Goal: Contribute content: Add original content to the website for others to see

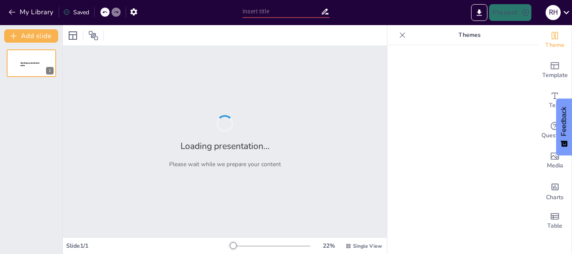
type input "સાઇબર સેલ હેકિંગ: સુરક્ષા ઉપાયો અને તકનીકી વિકાસ"
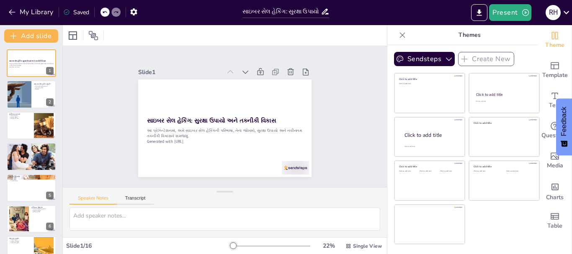
checkbox input "true"
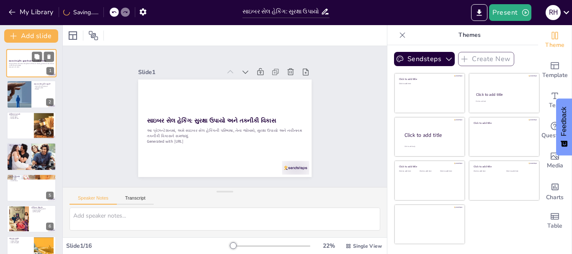
checkbox input "true"
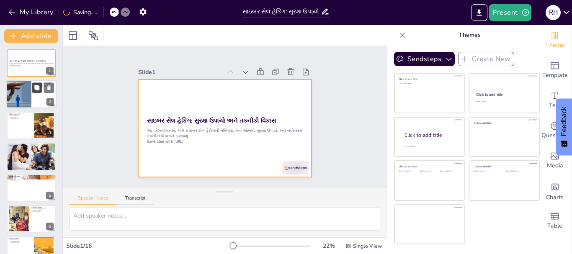
checkbox input "true"
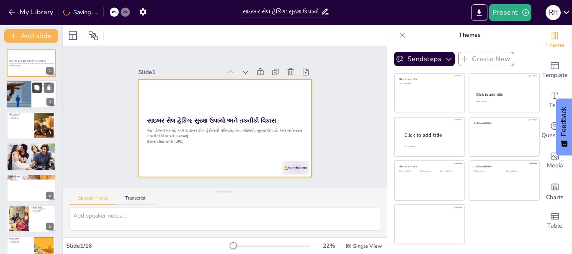
checkbox input "true"
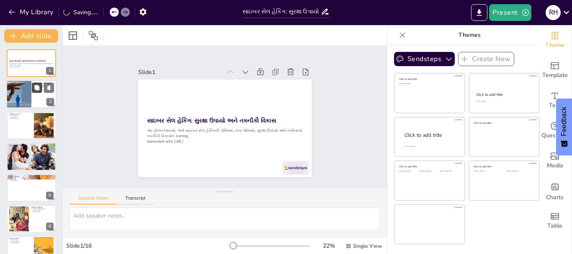
click at [33, 87] on button at bounding box center [37, 88] width 10 height 10
type textarea "સાઇબર સેલ હેકિંગનું મહત્વ સમજવું જરૂરી છે, કારણ કે આ પ્રકારના હેકિંગથી વ્યક્તિગ…"
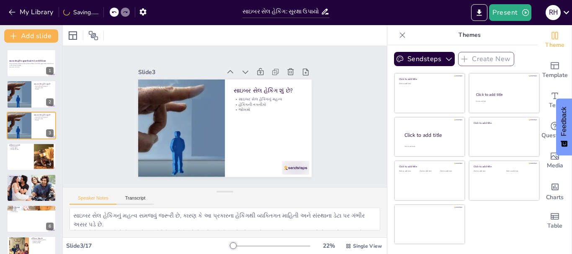
checkbox input "true"
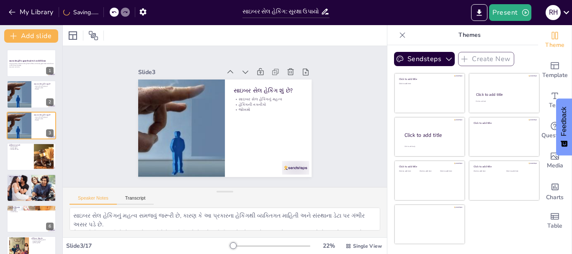
checkbox input "true"
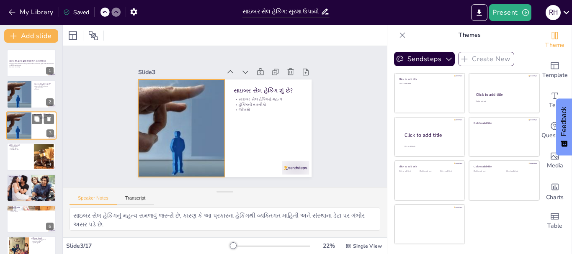
checkbox input "true"
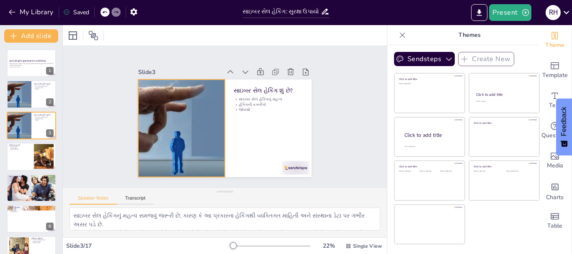
checkbox input "true"
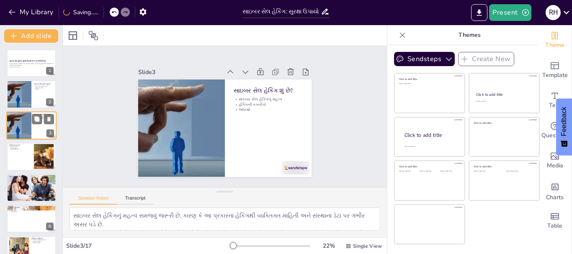
checkbox input "true"
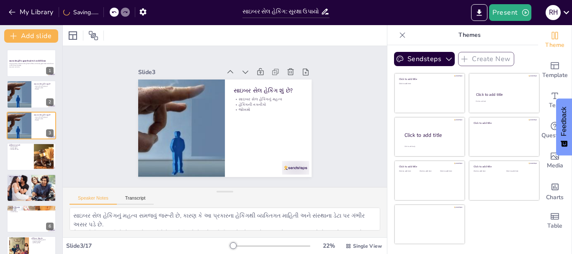
checkbox input "true"
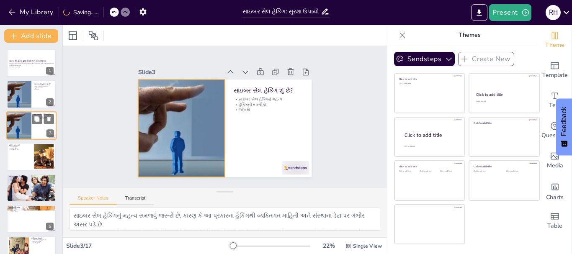
click at [30, 126] on div at bounding box center [19, 125] width 56 height 28
checkbox input "true"
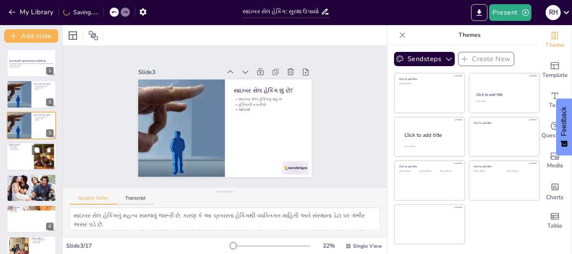
checkbox input "true"
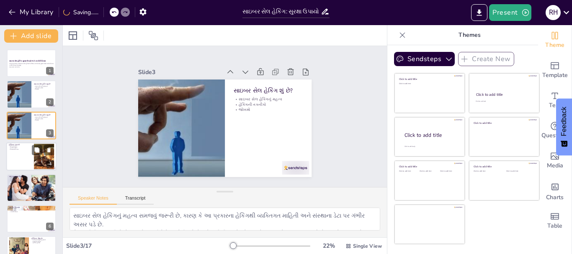
checkbox input "true"
click at [28, 158] on div at bounding box center [31, 156] width 50 height 28
type textarea "હેકિંગના વિવિધ પ્રકારોને સમજવું મહત્વપૂર્ણ છે, કારણ કે તે સુરક્ષા ઉપાયો વિકસાવવ…"
checkbox input "true"
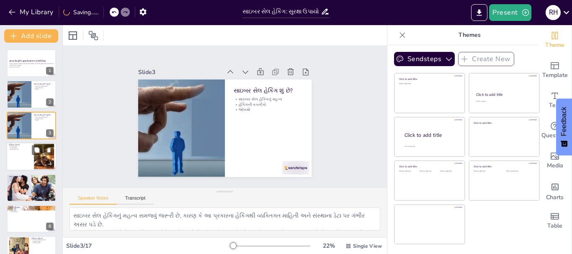
checkbox input "true"
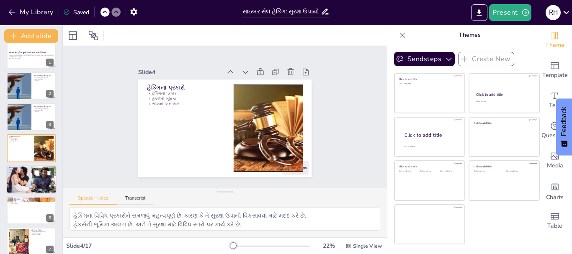
checkbox input "true"
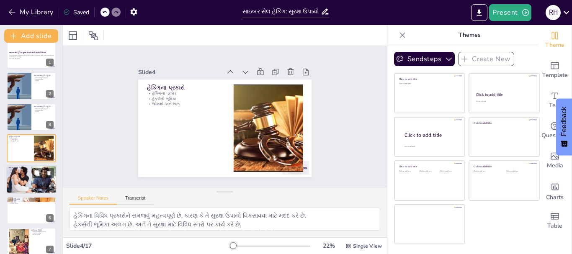
checkbox input "true"
click at [28, 167] on p "સાઇબર સુરક્ષા ઉપાયો" at bounding box center [31, 168] width 45 height 3
type textarea "સુરક્ષા ઉપાયો અમલમાં મૂકવાથી ડેટાને સુરક્ષિત રાખવામાં મદદ મળે છે, જે હેકિંગના જ…"
checkbox input "true"
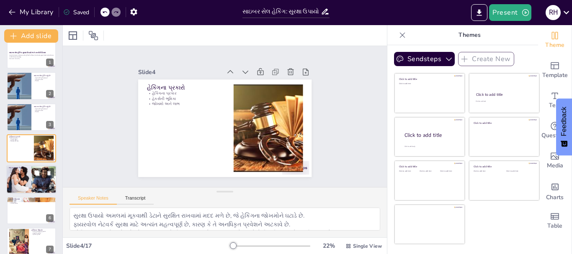
checkbox input "true"
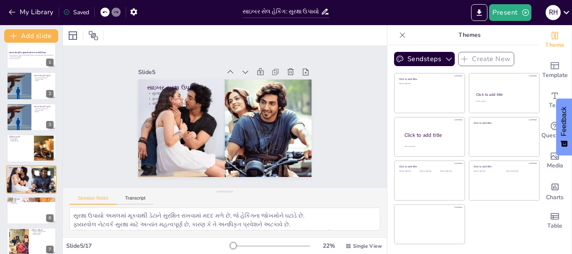
scroll to position [39, 0]
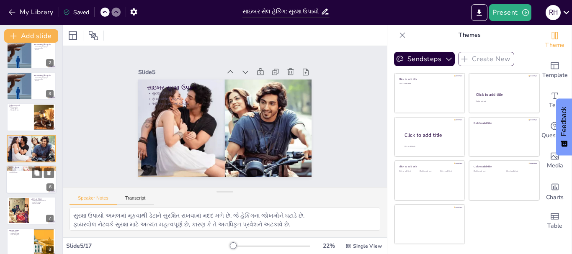
checkbox input "true"
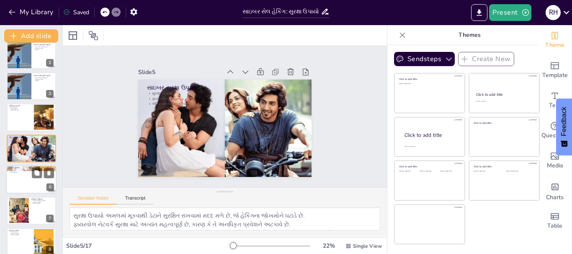
checkbox input "true"
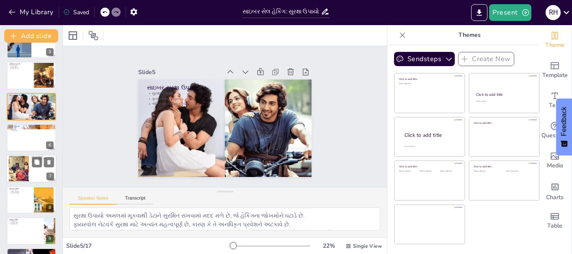
checkbox input "true"
click at [27, 171] on div at bounding box center [18, 169] width 45 height 26
type textarea "વ્યક્તિગત માહિતીનું નુકસાન વ્યક્તિના જીવનને ગંભીર રીતે અસર કરી શકે છે, અને તે મ…"
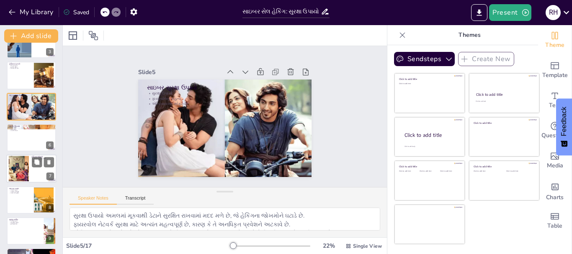
checkbox input "true"
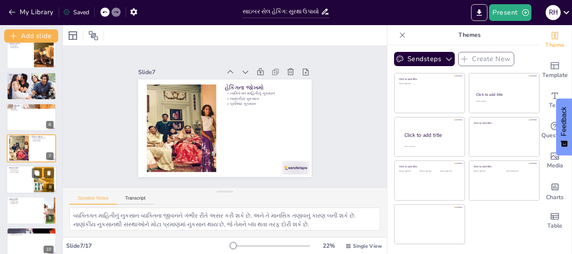
checkbox input "true"
click at [22, 175] on div at bounding box center [31, 179] width 50 height 28
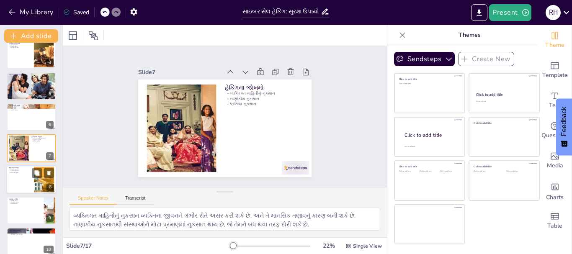
click at [22, 197] on div at bounding box center [31, 211] width 49 height 28
type textarea "તાલીમ કર્મચારીઓના જ્ઞાનને વધારવા માટે મહત્વપૂર્ણ છે, જે તેમને જોખમોને ઓળખવામાં …"
checkbox input "true"
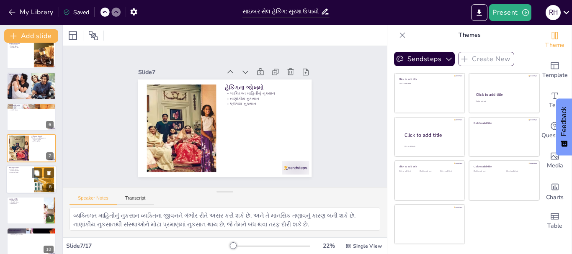
checkbox input "true"
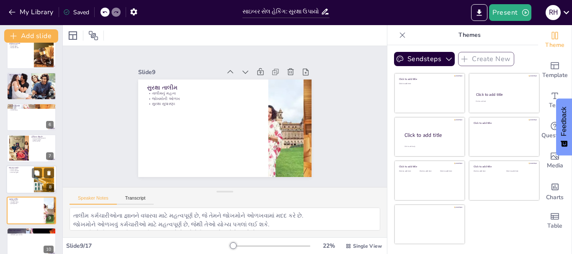
checkbox input "true"
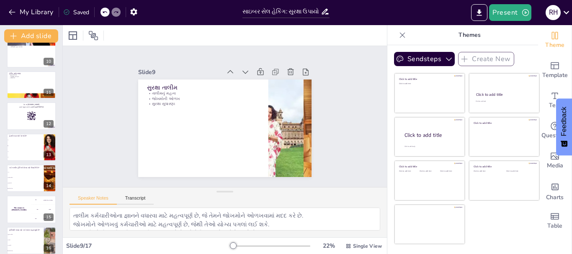
checkbox input "true"
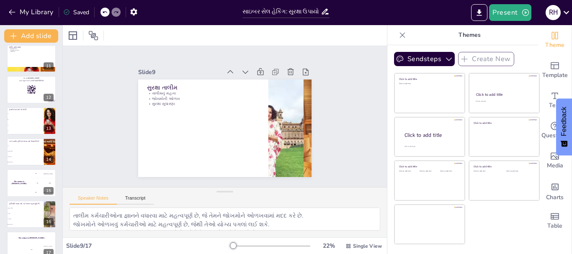
checkbox input "true"
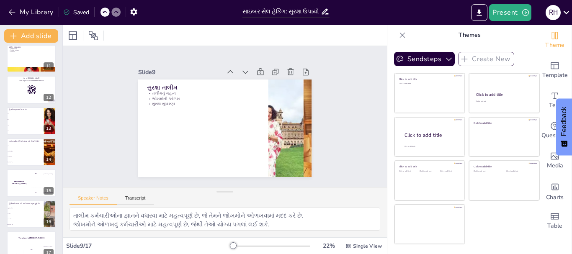
checkbox input "true"
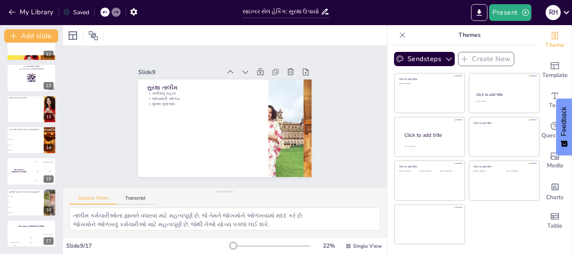
checkbox input "true"
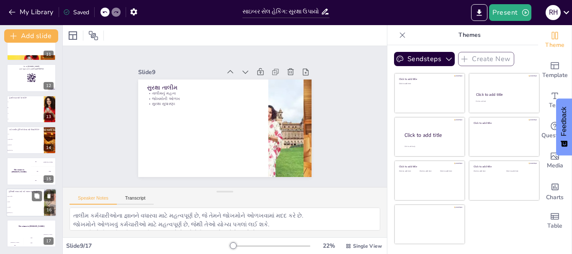
checkbox input "true"
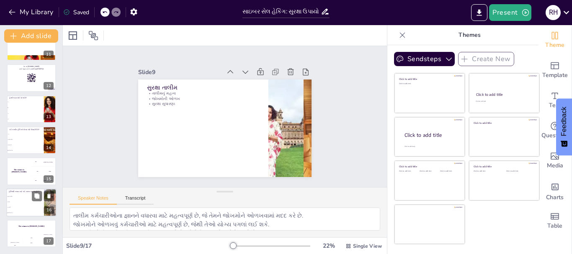
checkbox input "true"
click at [12, 195] on li "સુરક્ષા તાલીમ" at bounding box center [25, 196] width 38 height 5
type textarea "સુરક્ષા તાલીમ, કાયદા અને તકનીકી બધા હેકિંગથી બચવા માટે મહત્વપૂર્ણ છે, જે સંસ્થા…"
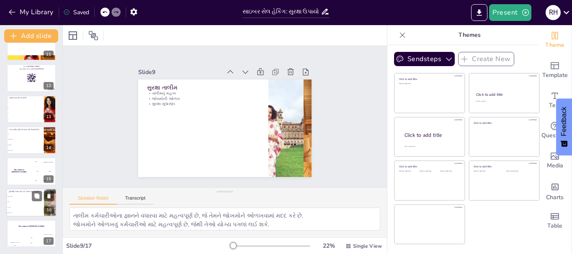
checkbox input "true"
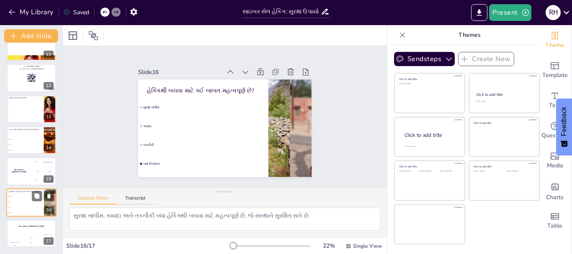
checkbox input "true"
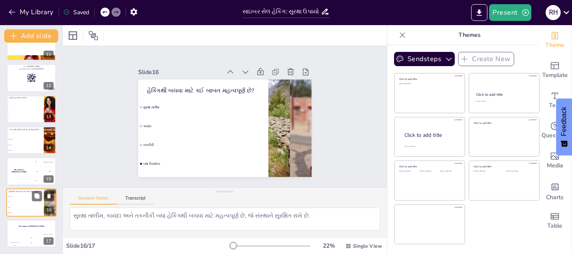
checkbox input "true"
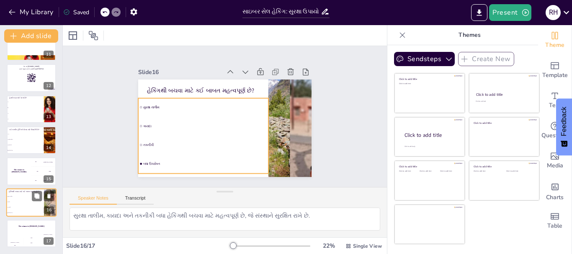
checkbox input "true"
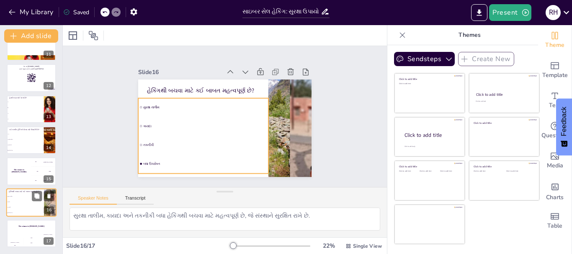
checkbox input "true"
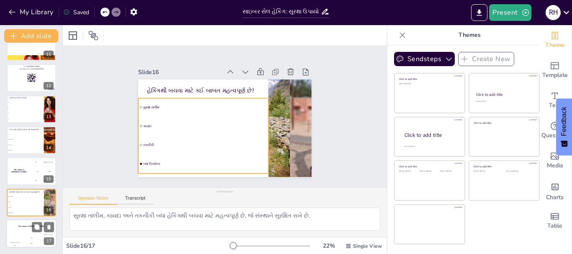
checkbox input "true"
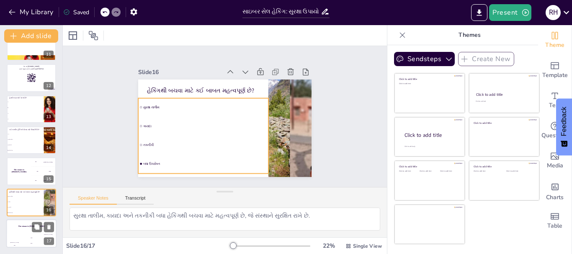
checkbox input "true"
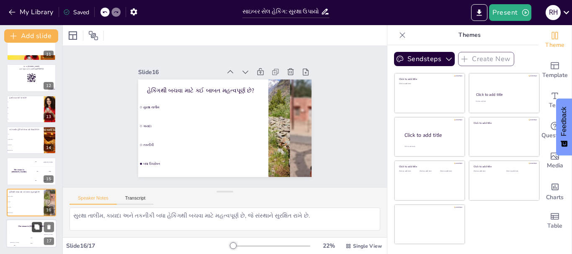
checkbox input "true"
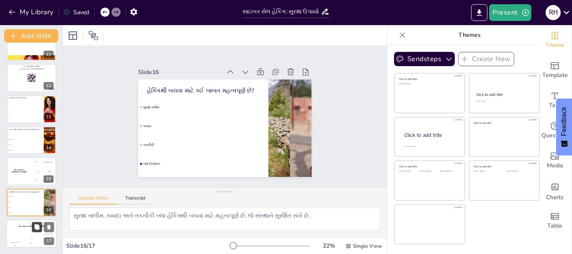
checkbox input "true"
click at [32, 231] on button at bounding box center [37, 227] width 10 height 10
checkbox input "true"
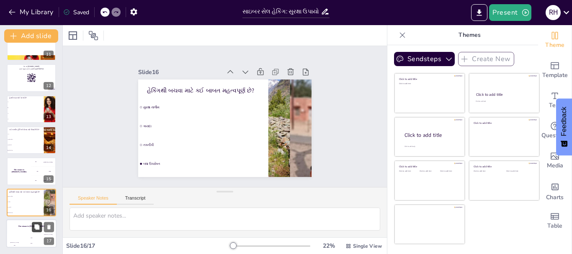
checkbox input "true"
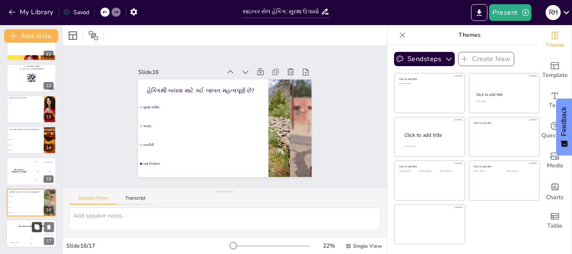
checkbox input "true"
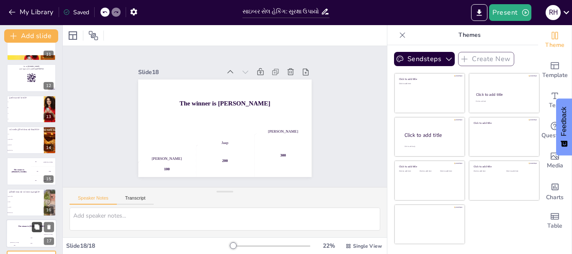
scroll to position [359, 0]
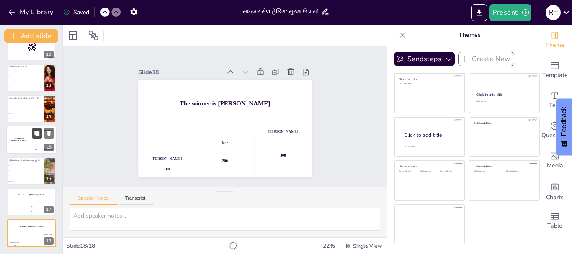
checkbox input "true"
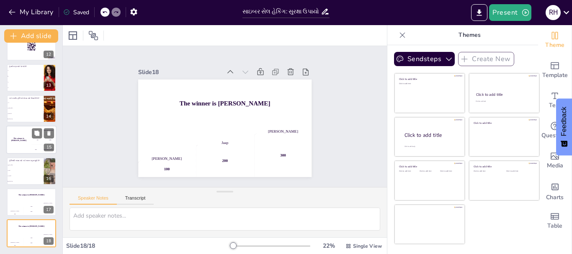
checkbox input "true"
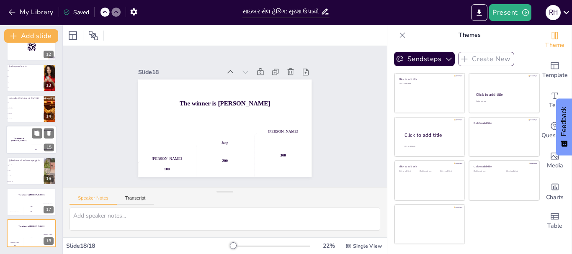
checkbox input "true"
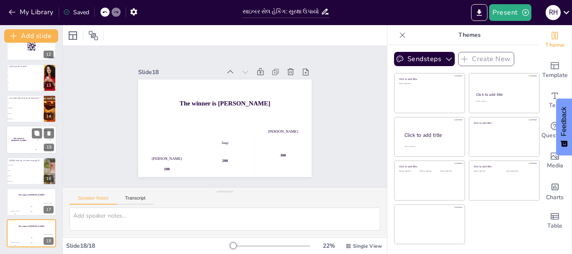
checkbox input "true"
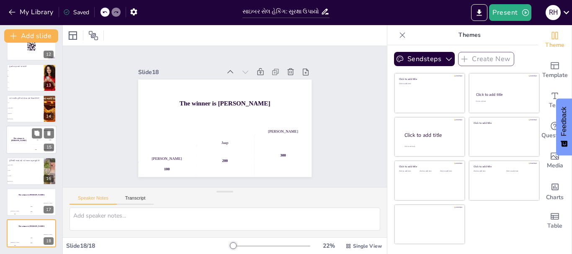
checkbox input "true"
click at [16, 140] on h4 "The winner is [PERSON_NAME]" at bounding box center [18, 140] width 25 height 4
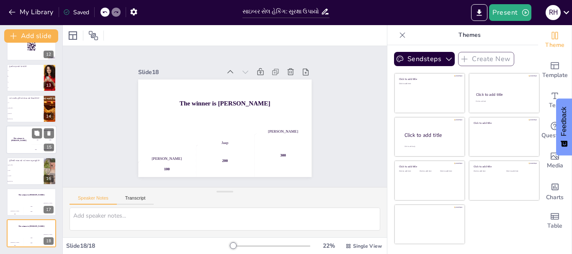
click at [16, 140] on div "The winner is [PERSON_NAME]" at bounding box center [18, 140] width 25 height 28
checkbox input "true"
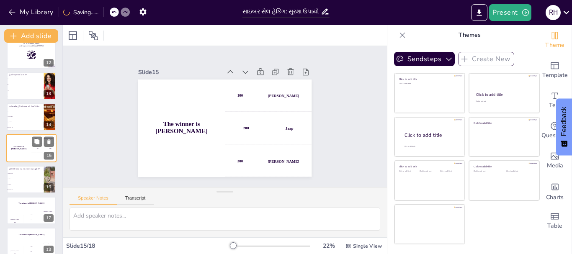
checkbox input "true"
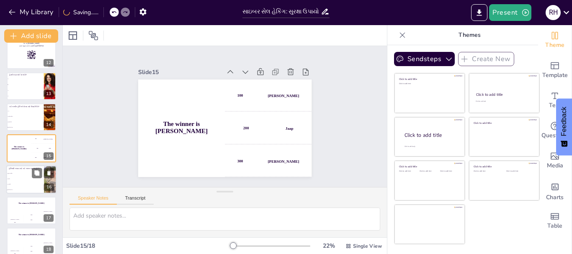
checkbox input "true"
click at [30, 169] on p "હેકિંગથી બચવા માટે કઈ બાબત મહત્વપૂર્ણ છે?" at bounding box center [25, 168] width 33 height 3
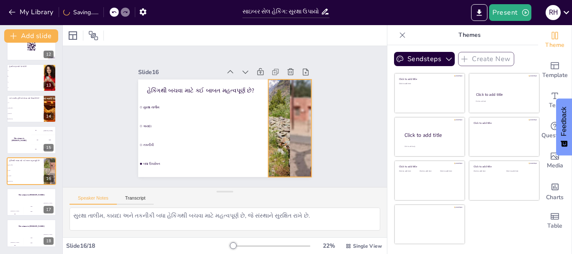
click at [274, 129] on div at bounding box center [286, 141] width 190 height 131
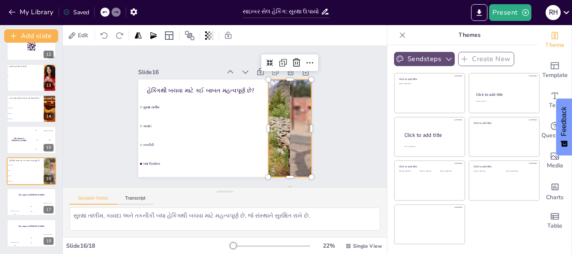
click at [428, 58] on button "Sendsteps" at bounding box center [424, 59] width 61 height 14
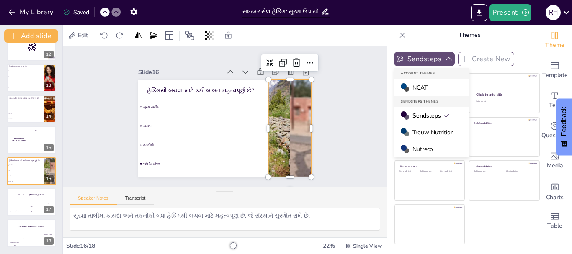
click at [428, 58] on button "Sendsteps" at bounding box center [424, 59] width 61 height 14
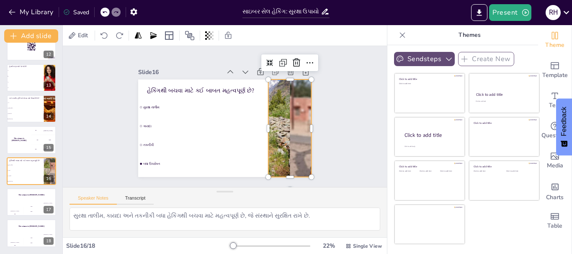
click at [428, 58] on button "Sendsteps" at bounding box center [424, 59] width 61 height 14
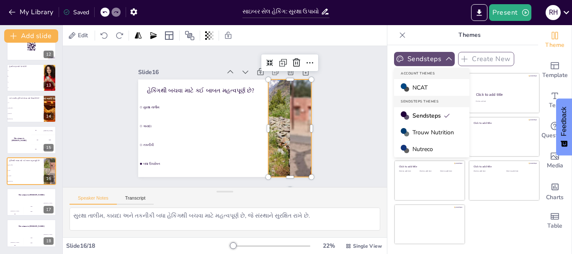
click at [429, 64] on button "Sendsteps" at bounding box center [424, 59] width 61 height 14
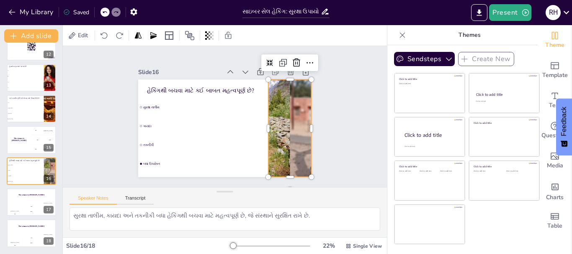
scroll to position [13, 0]
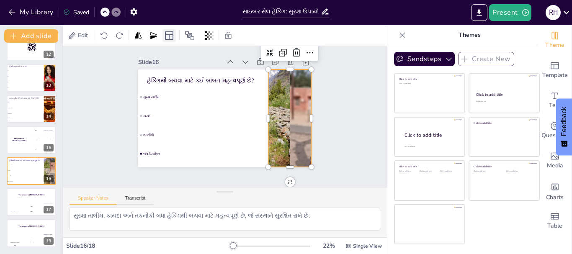
click at [164, 37] on icon at bounding box center [169, 36] width 10 height 10
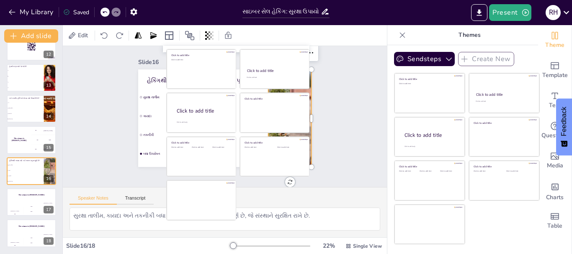
click at [82, 73] on div "Slide 1 સાઇબર સેલ હેકિંગ: સુરક્ષા ઉપાયો અને તકનીકી વિકાસ આ પ્રેઝન્ટેશનમાં, અમે …" at bounding box center [227, 106] width 346 height 205
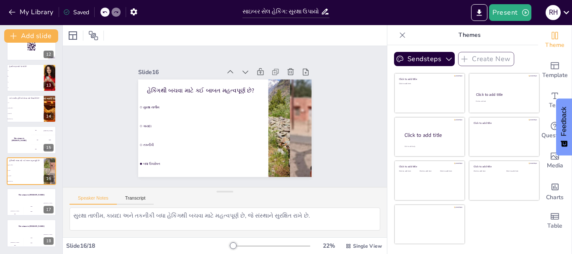
scroll to position [0, 0]
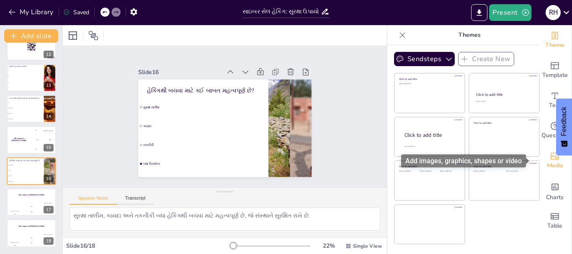
click at [550, 157] on icon "Add images, graphics, shapes or video" at bounding box center [554, 156] width 8 height 7
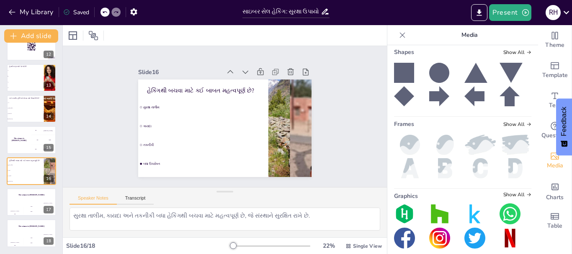
scroll to position [183, 0]
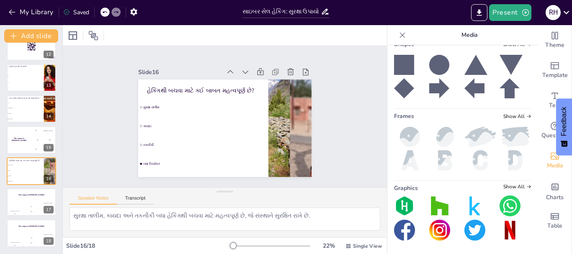
click at [398, 137] on img at bounding box center [410, 137] width 32 height 20
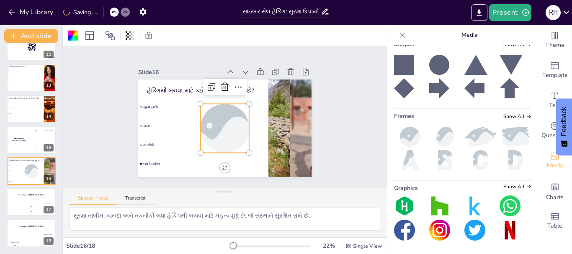
click at [399, 157] on img at bounding box center [410, 160] width 32 height 20
click at [398, 39] on icon at bounding box center [402, 35] width 8 height 8
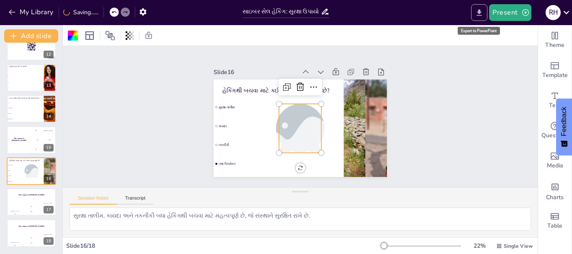
click at [479, 13] on icon "Export to PowerPoint" at bounding box center [479, 12] width 9 height 9
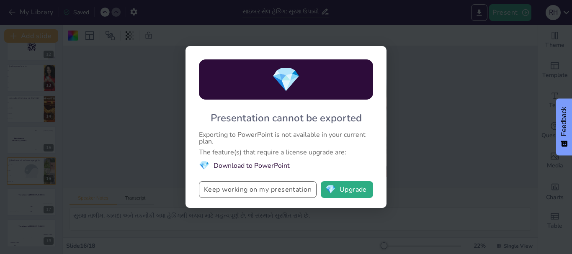
click at [244, 192] on button "Keep working on my presentation" at bounding box center [258, 189] width 118 height 17
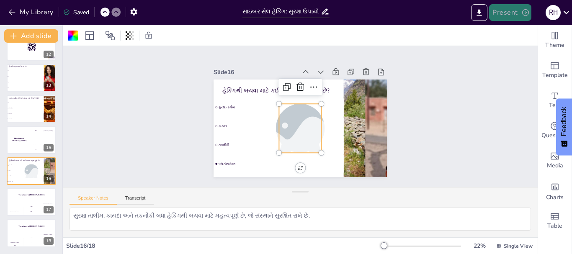
click at [504, 10] on button "Present" at bounding box center [510, 12] width 42 height 17
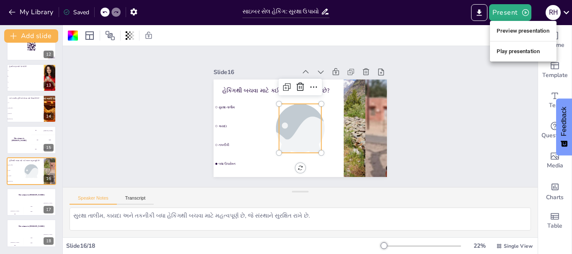
click at [467, 44] on div at bounding box center [286, 127] width 572 height 254
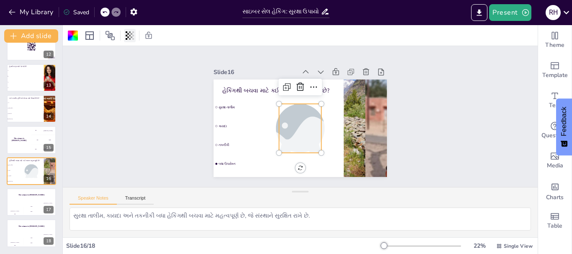
click at [125, 34] on div at bounding box center [130, 35] width 12 height 13
click at [128, 69] on div at bounding box center [128, 68] width 7 height 7
drag, startPoint x: 128, startPoint y: 69, endPoint x: 67, endPoint y: 78, distance: 61.7
click at [67, 78] on div "Transparency 0" at bounding box center [99, 62] width 71 height 33
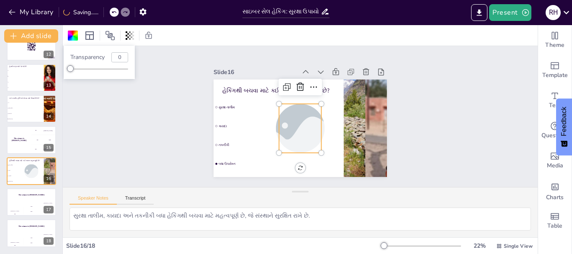
click at [96, 77] on div "Transparency 0" at bounding box center [99, 62] width 71 height 33
click at [246, 107] on li "સુરક્ષા તાલીમ" at bounding box center [278, 107] width 130 height 18
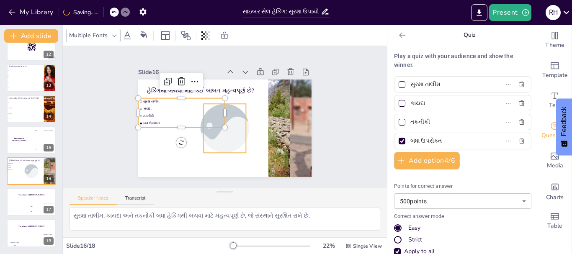
click at [235, 123] on div at bounding box center [221, 128] width 51 height 56
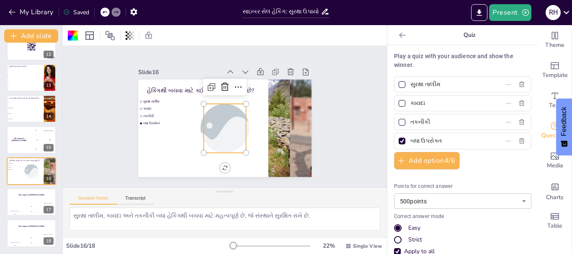
click at [173, 54] on div "Slide 1 સાઇબર સેલ હેકિંગ: સુરક્ષા ઉપાયો અને તકનીકી વિકાસ આ પ્રેઝન્ટેશનમાં, અમે …" at bounding box center [224, 116] width 185 height 139
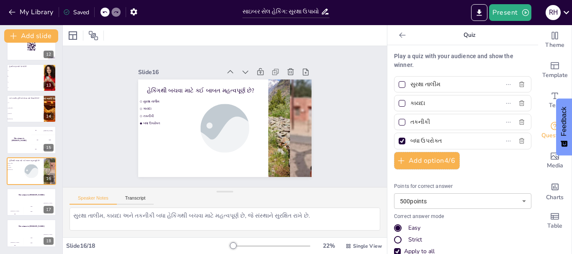
click at [399, 35] on icon at bounding box center [402, 34] width 6 height 5
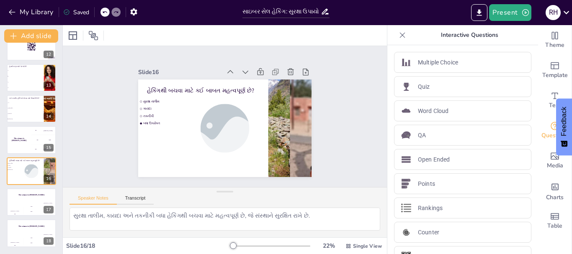
click at [398, 38] on icon at bounding box center [402, 35] width 8 height 8
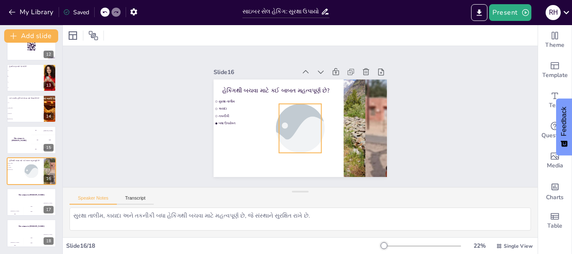
click at [289, 108] on div at bounding box center [299, 128] width 78 height 56
click at [112, 33] on icon at bounding box center [110, 36] width 10 height 10
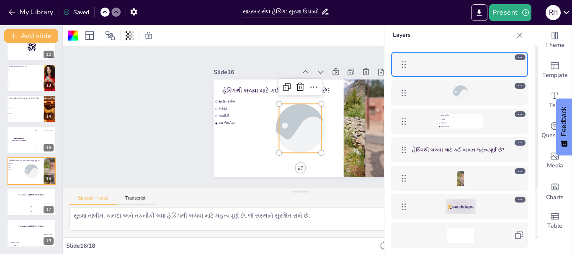
click at [421, 95] on div at bounding box center [460, 92] width 97 height 15
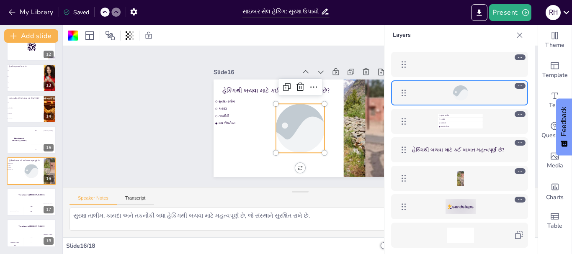
click at [428, 69] on div at bounding box center [460, 64] width 97 height 15
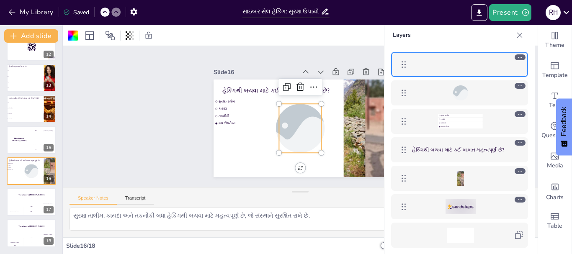
click at [524, 36] on div at bounding box center [519, 34] width 13 height 13
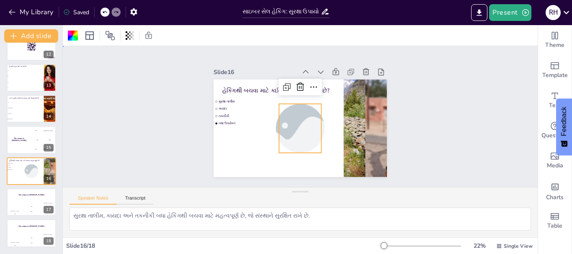
click at [451, 87] on div "Slide 1 સાઇબર સેલ હેકિંગ: સુરક્ષા ઉપાયો અને તકનીકી વિકાસ આ પ્રેઝન્ટેશનમાં, અમે …" at bounding box center [299, 116] width 493 height 236
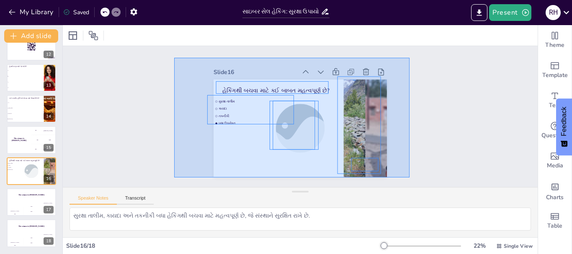
drag, startPoint x: 354, startPoint y: 170, endPoint x: 409, endPoint y: 177, distance: 55.3
click at [409, 177] on div "Slide 1 સાઇબર સેલ હેકિંગ: સુરક્ષા ઉપાયો અને તકનીકી વિકાસ આ પ્રેઝન્ટેશનમાં, અમે …" at bounding box center [300, 116] width 475 height 141
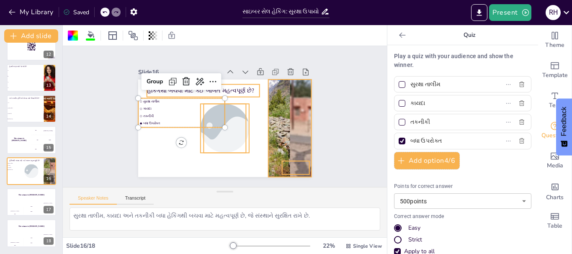
click at [398, 38] on icon at bounding box center [402, 35] width 8 height 8
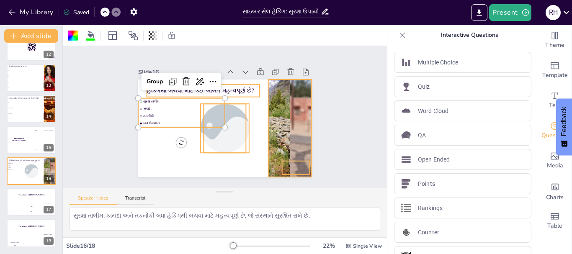
click at [398, 38] on icon at bounding box center [402, 35] width 8 height 8
click at [387, 38] on div at bounding box center [225, 35] width 324 height 21
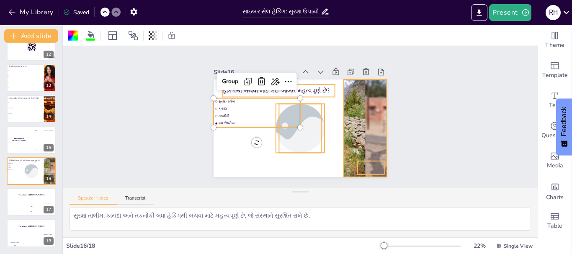
click at [398, 84] on div "Slide 1 સાઇબર સેલ હેકિંગ: સુરક્ષા ઉપાયો અને તકનીકી વિકાસ આ પ્રેઝન્ટેશનમાં, અમે …" at bounding box center [300, 117] width 232 height 144
